Goal: Find specific page/section: Find specific page/section

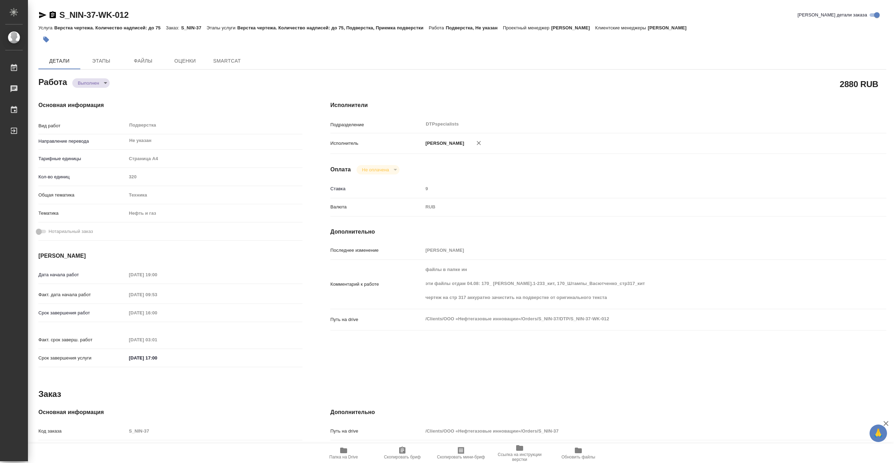
type textarea "x"
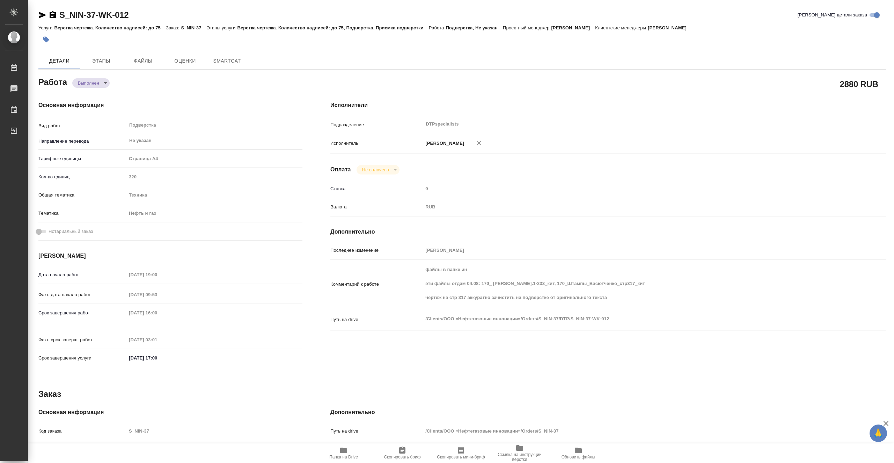
type textarea "x"
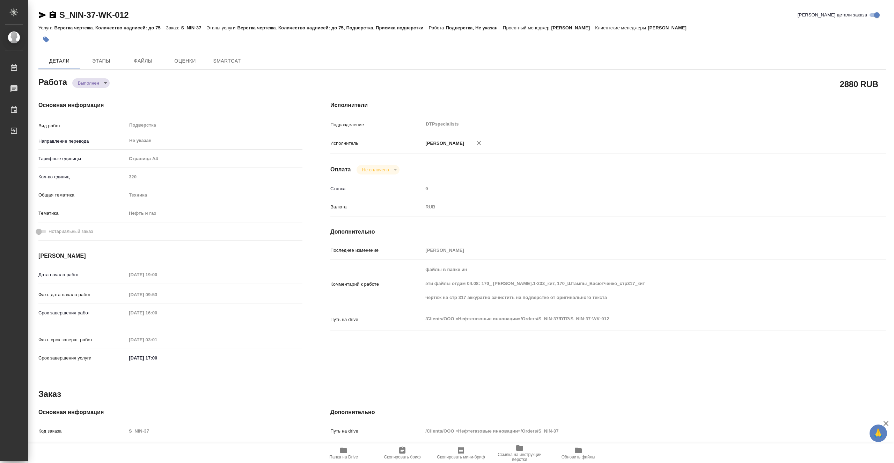
type textarea "x"
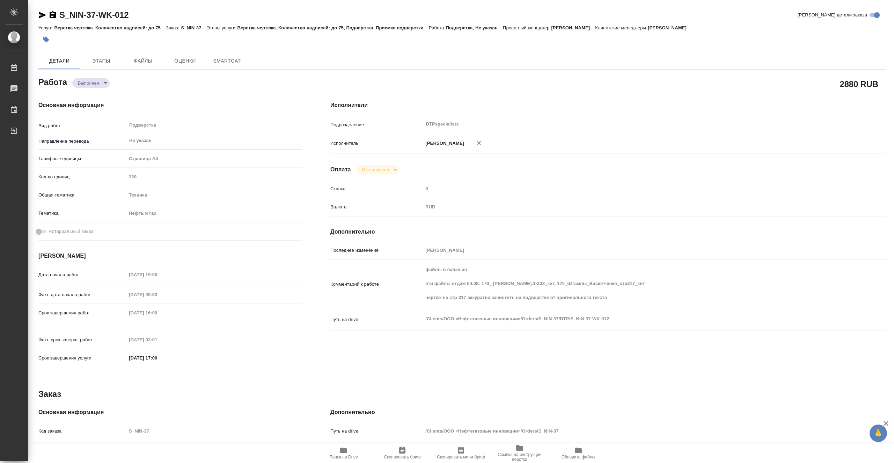
type textarea "x"
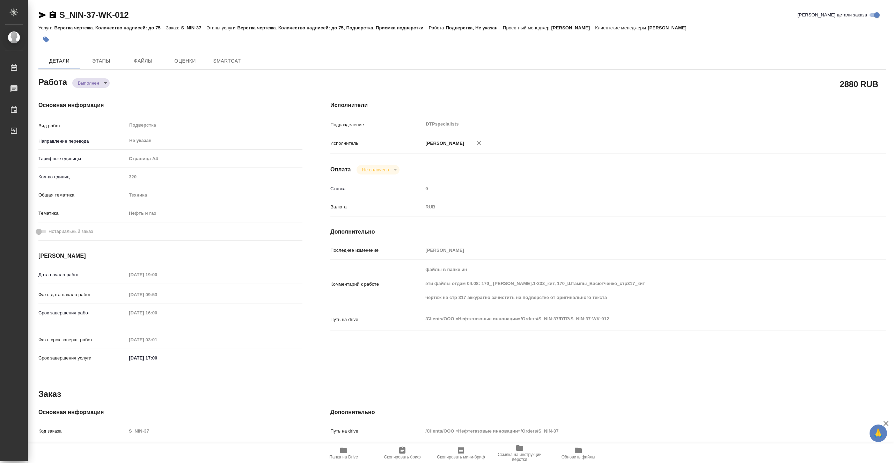
type textarea "x"
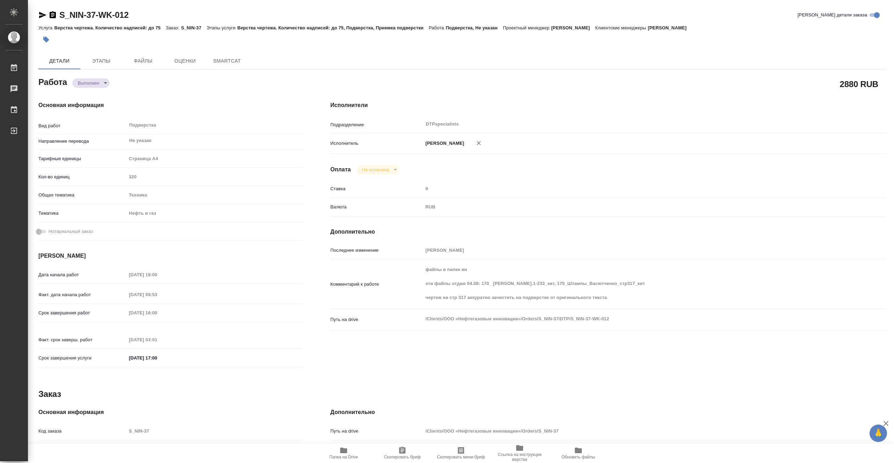
type textarea "x"
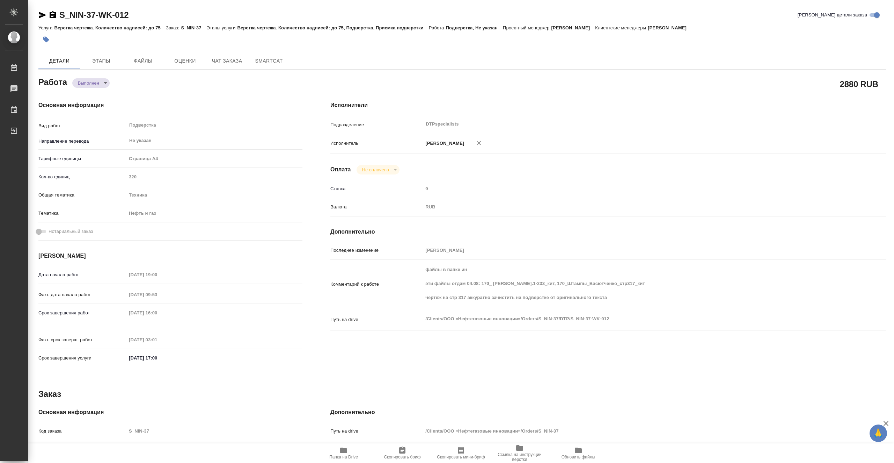
click at [346, 454] on span "Папка на Drive" at bounding box center [343, 456] width 29 height 5
type textarea "x"
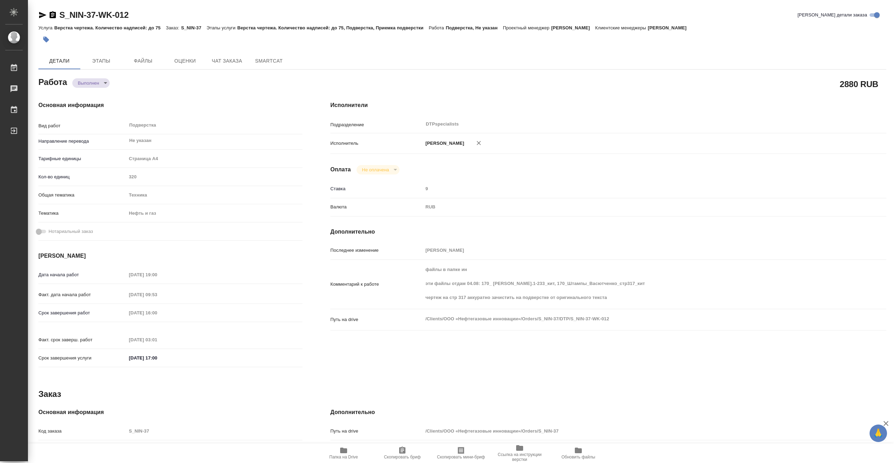
type textarea "x"
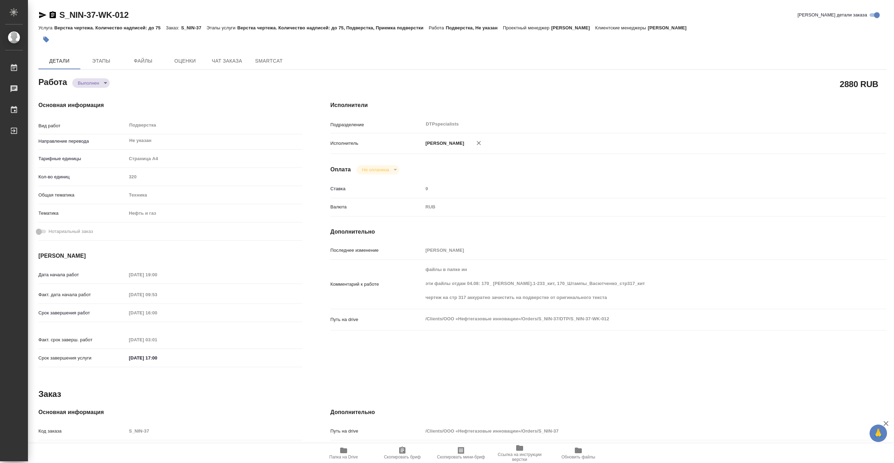
type textarea "x"
click at [109, 61] on span "Этапы" at bounding box center [102, 61] width 34 height 9
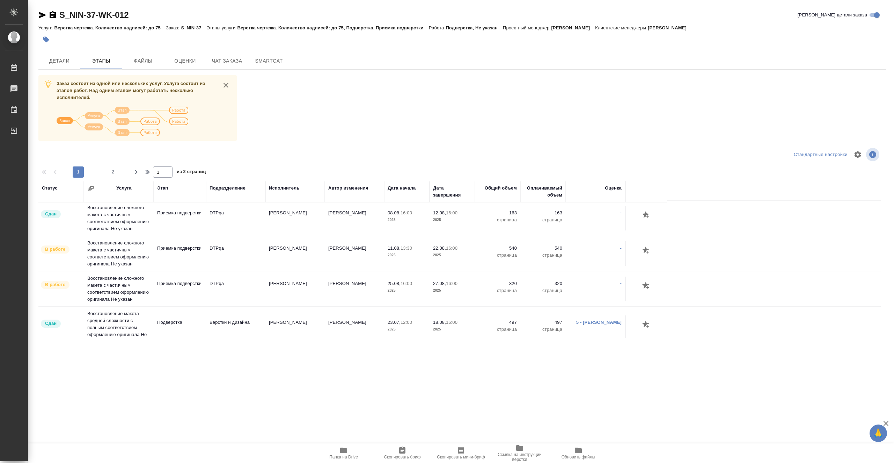
scroll to position [140, 0]
click at [70, 54] on button "Детали" at bounding box center [59, 60] width 42 height 17
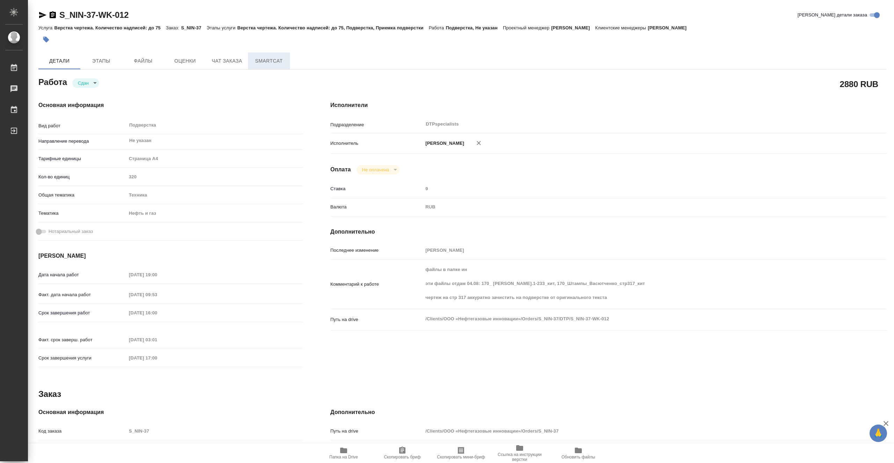
type textarea "x"
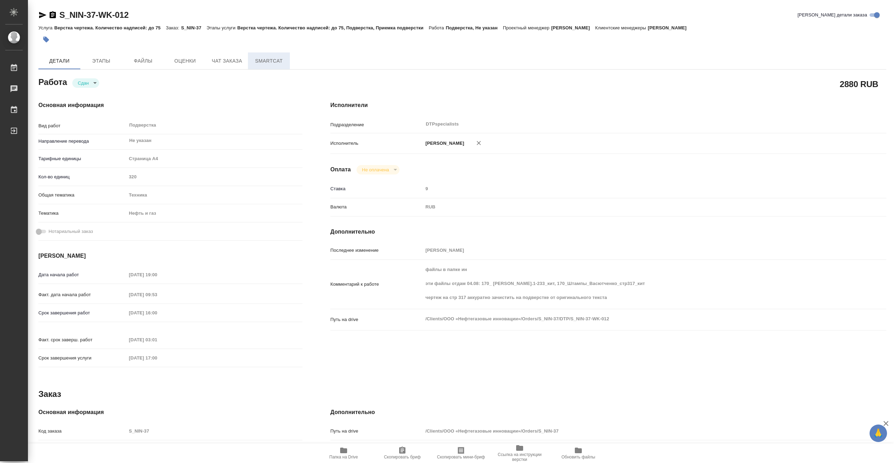
type textarea "x"
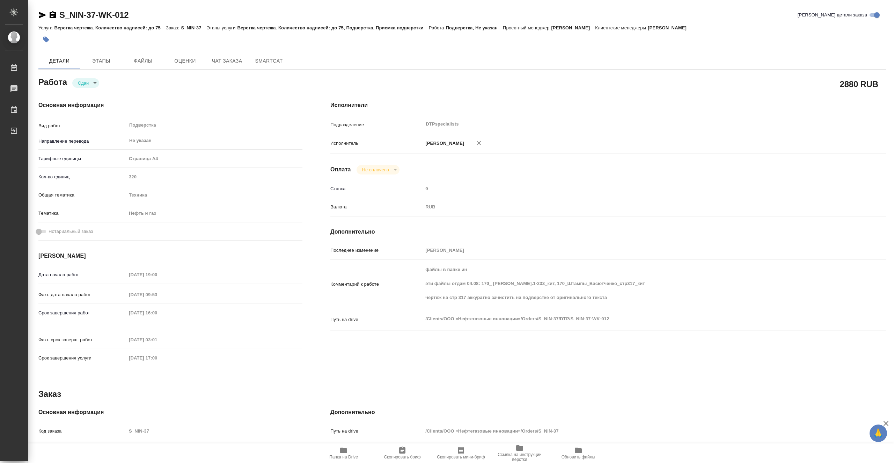
type textarea "x"
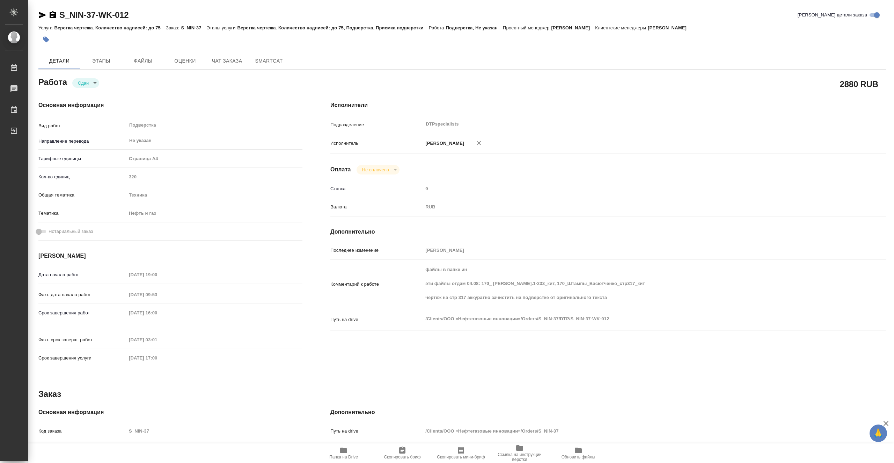
type textarea "x"
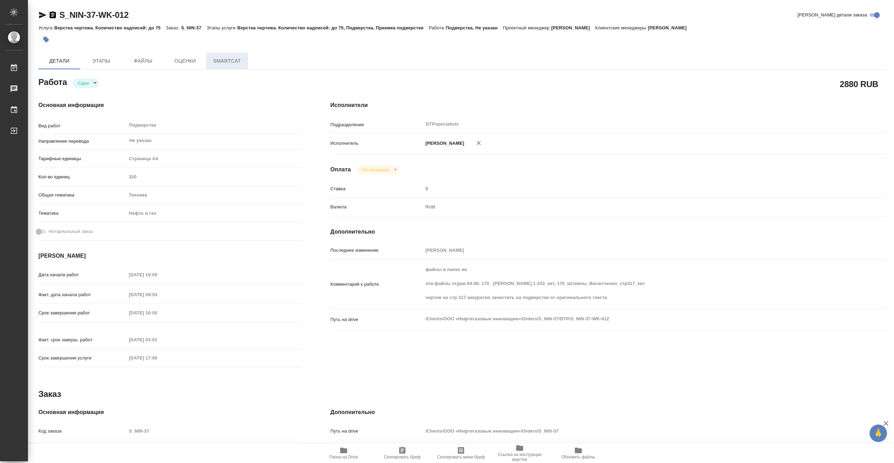
type textarea "x"
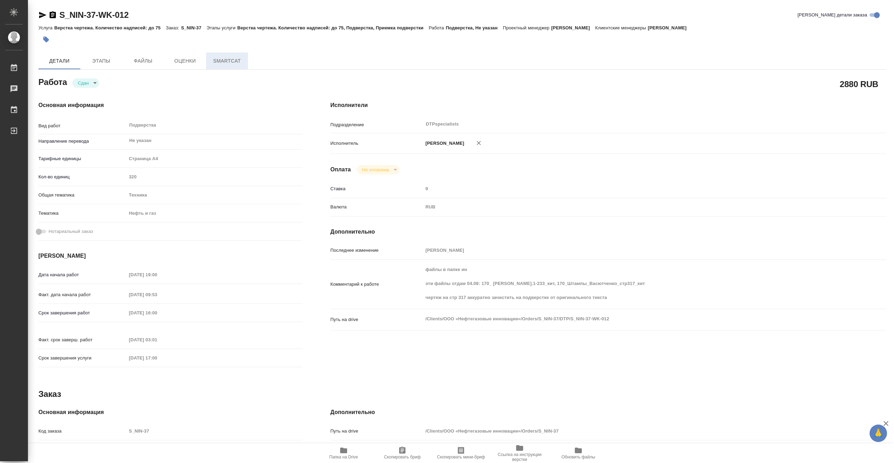
type textarea "x"
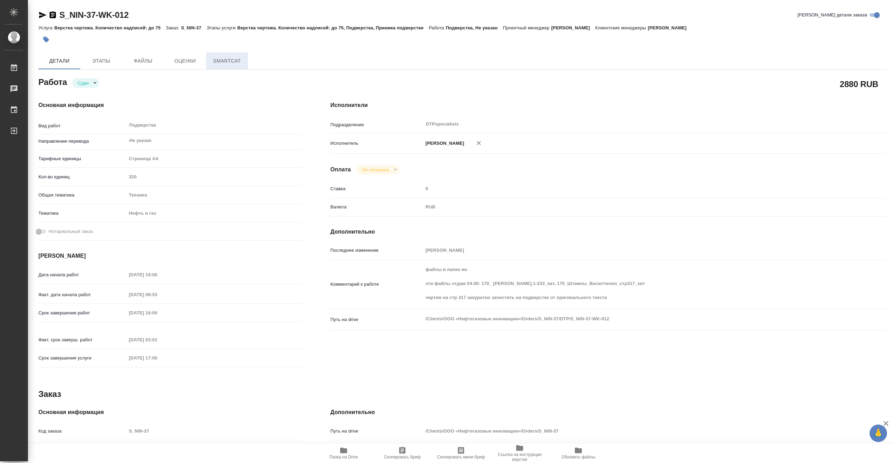
type textarea "x"
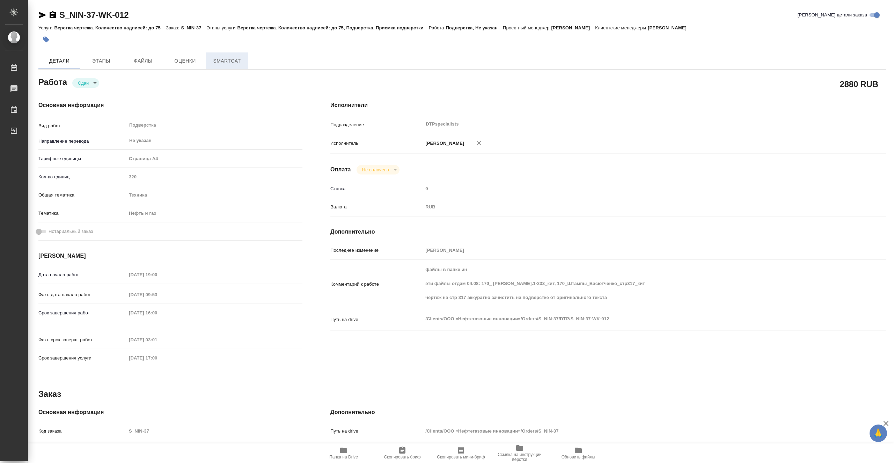
type textarea "x"
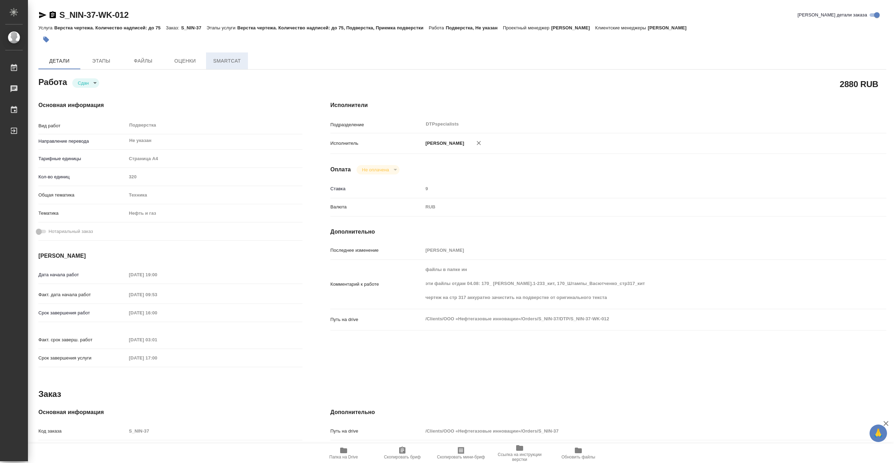
type textarea "x"
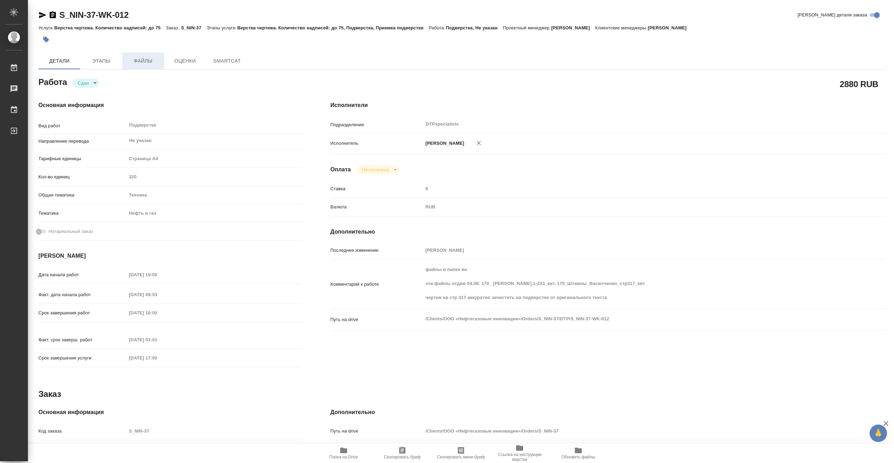
type textarea "x"
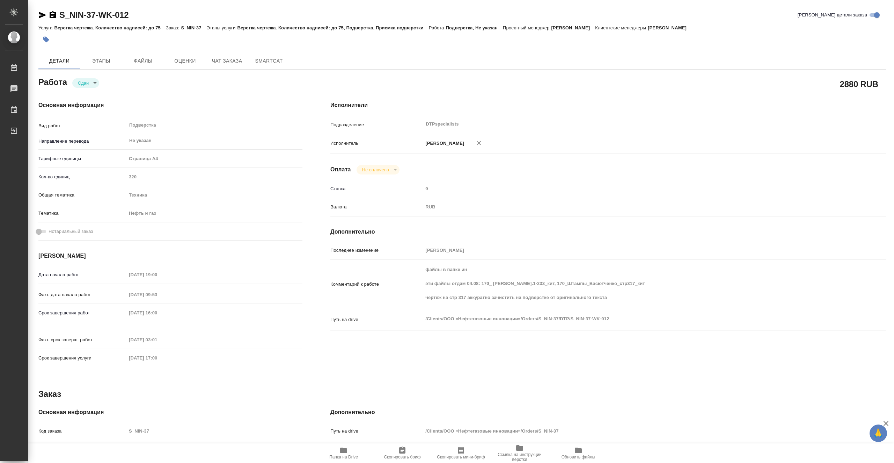
type textarea "x"
